Goal: Navigation & Orientation: Understand site structure

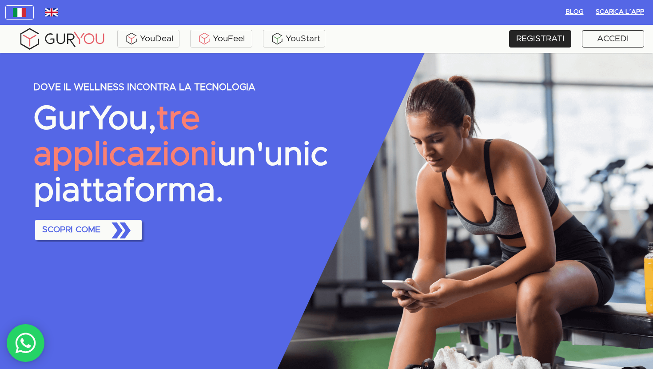
click at [132, 28] on div "YouDeal YouFeel YouStart" at bounding box center [226, 39] width 434 height 24
click at [220, 41] on div "YouFeel" at bounding box center [221, 38] width 58 height 13
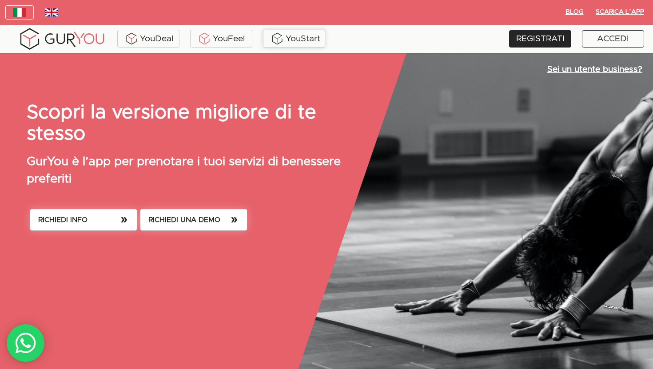
click at [304, 41] on div "YouStart" at bounding box center [294, 38] width 58 height 13
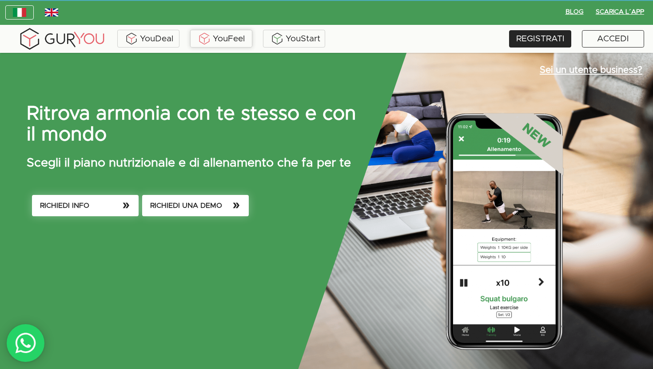
click at [223, 43] on div "YouFeel" at bounding box center [221, 38] width 58 height 13
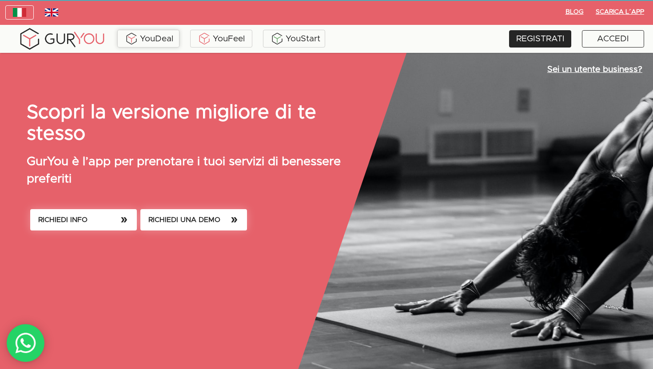
click at [156, 41] on div "YouDeal" at bounding box center [148, 38] width 58 height 13
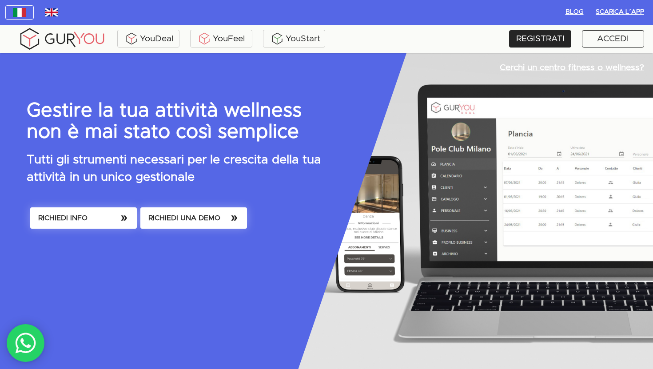
click at [45, 10] on img "button" at bounding box center [51, 12] width 13 height 8
click at [55, 12] on img "button" at bounding box center [51, 12] width 13 height 8
